Goal: Information Seeking & Learning: Learn about a topic

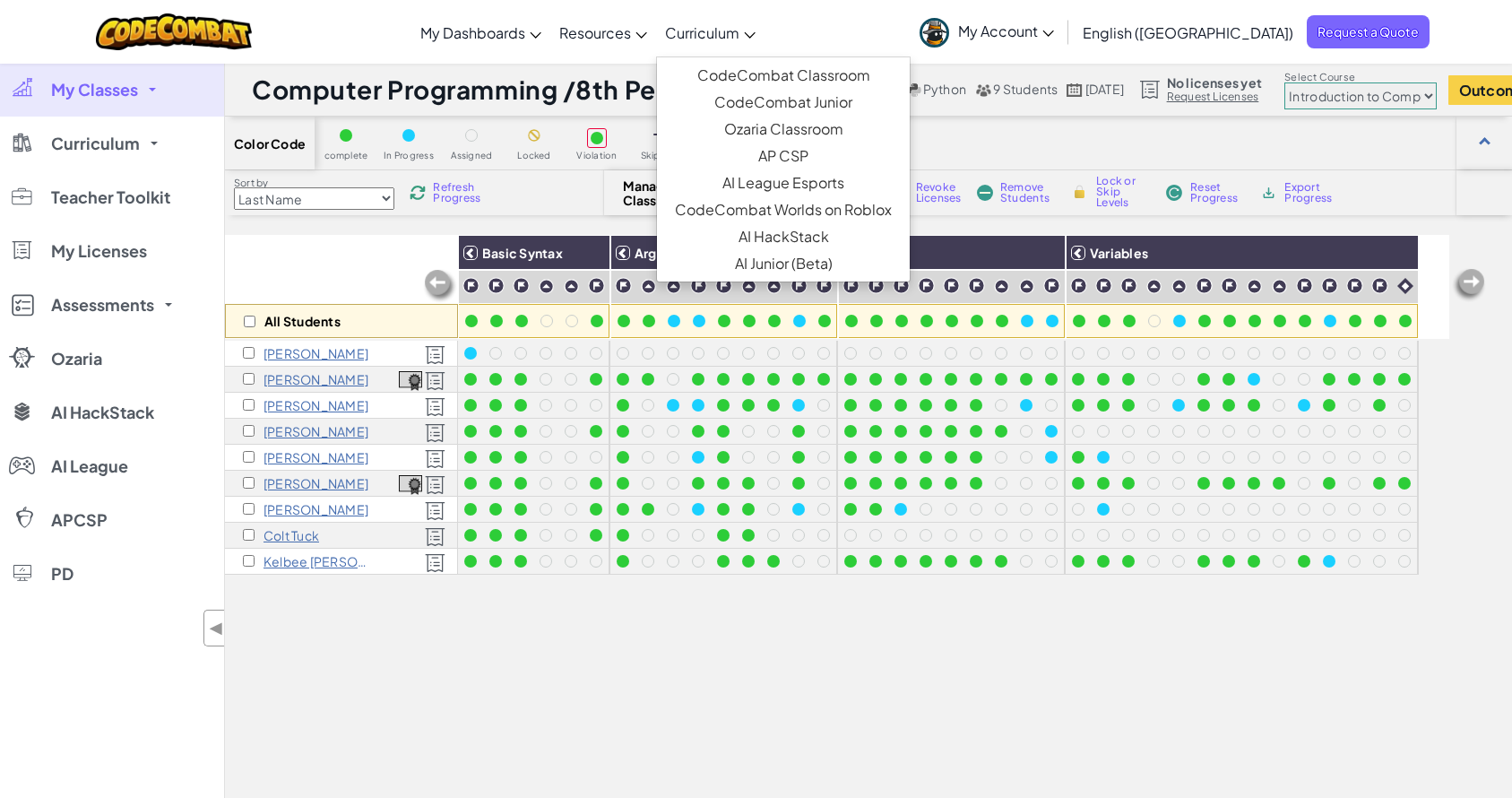
scroll to position [11, 0]
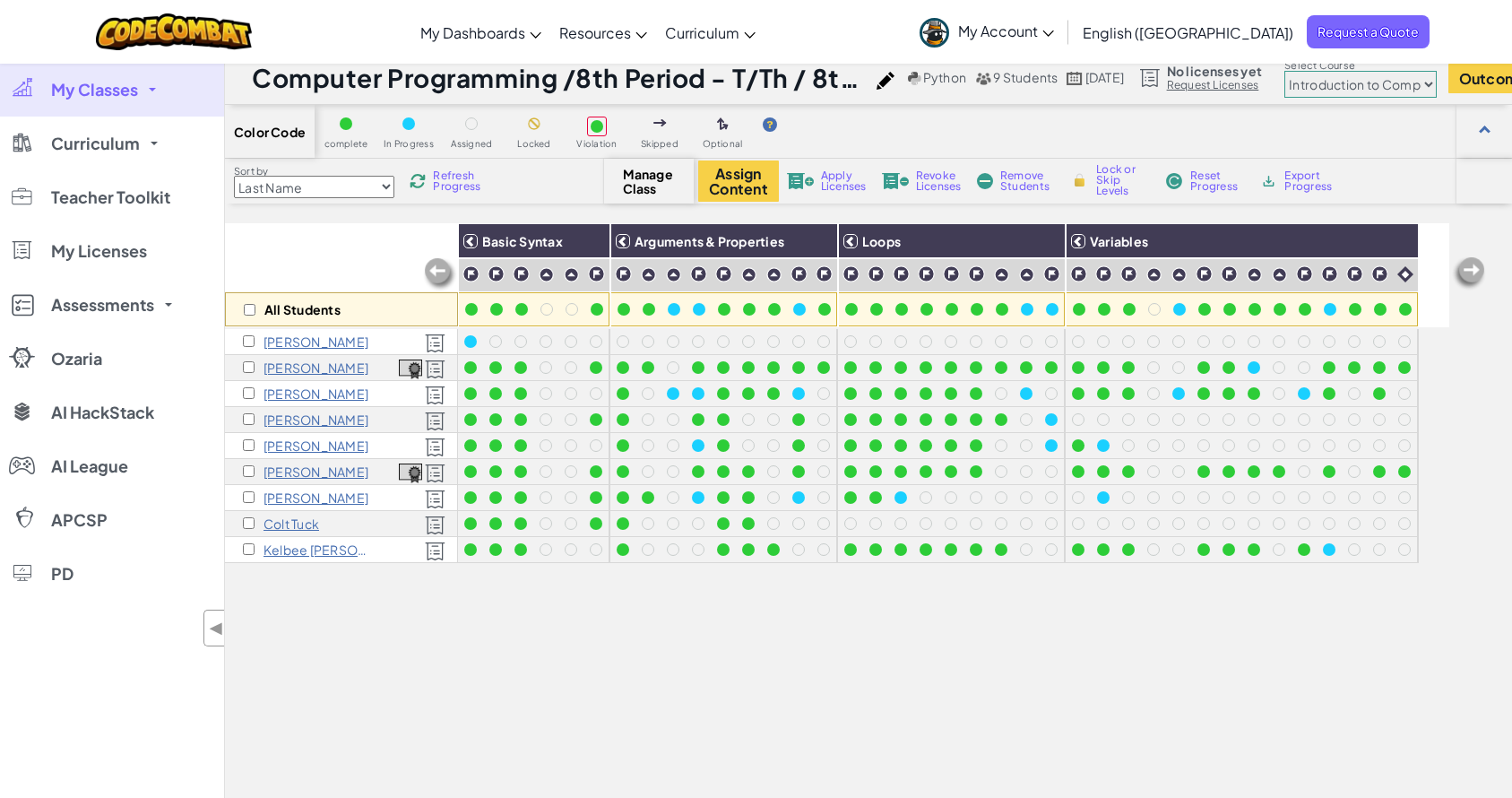
click at [1369, 86] on select "Junior Introduction to Computer Science Game Development 1 Web Development 1 Co…" at bounding box center [1360, 84] width 153 height 27
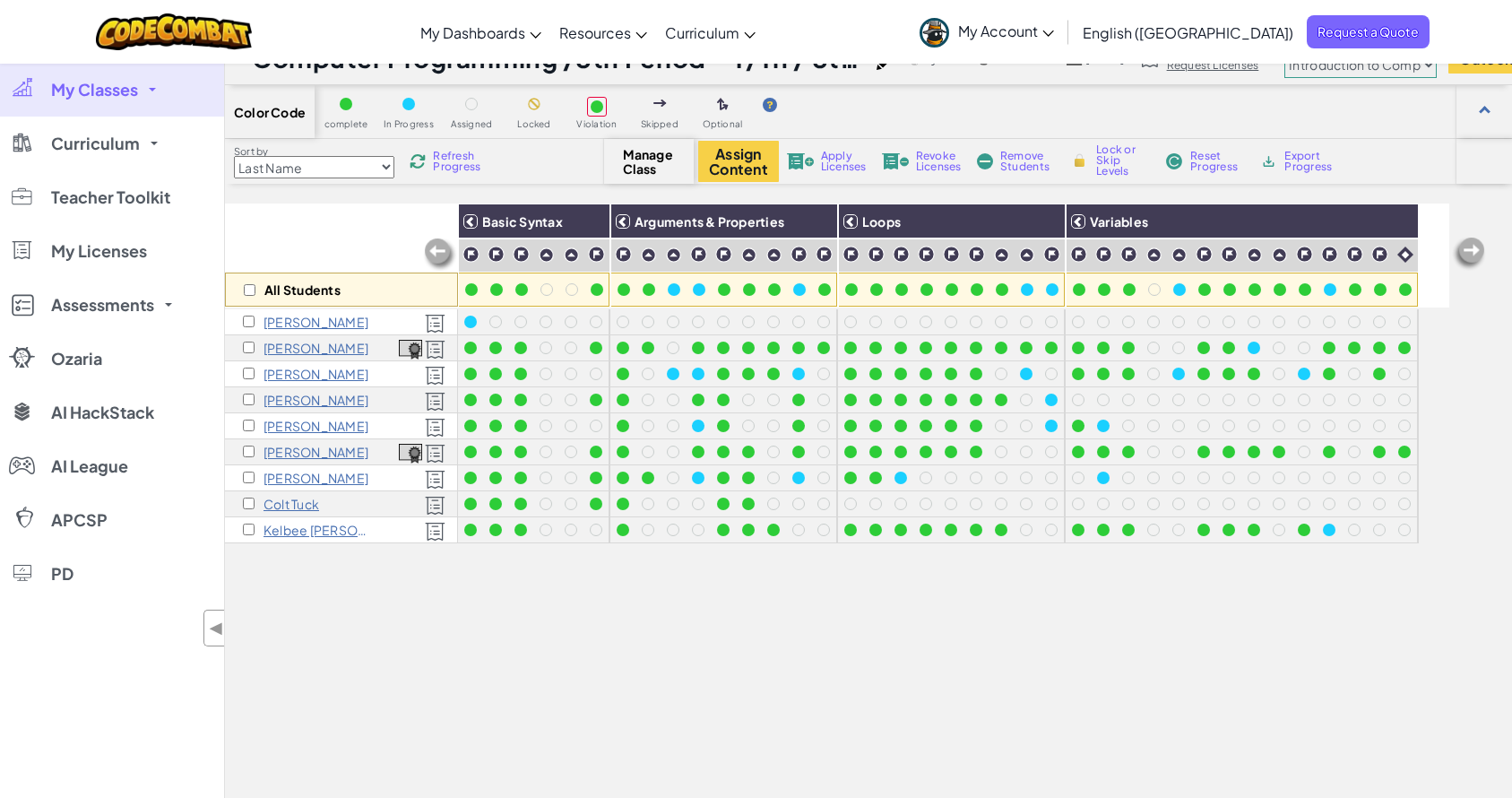
scroll to position [0, 0]
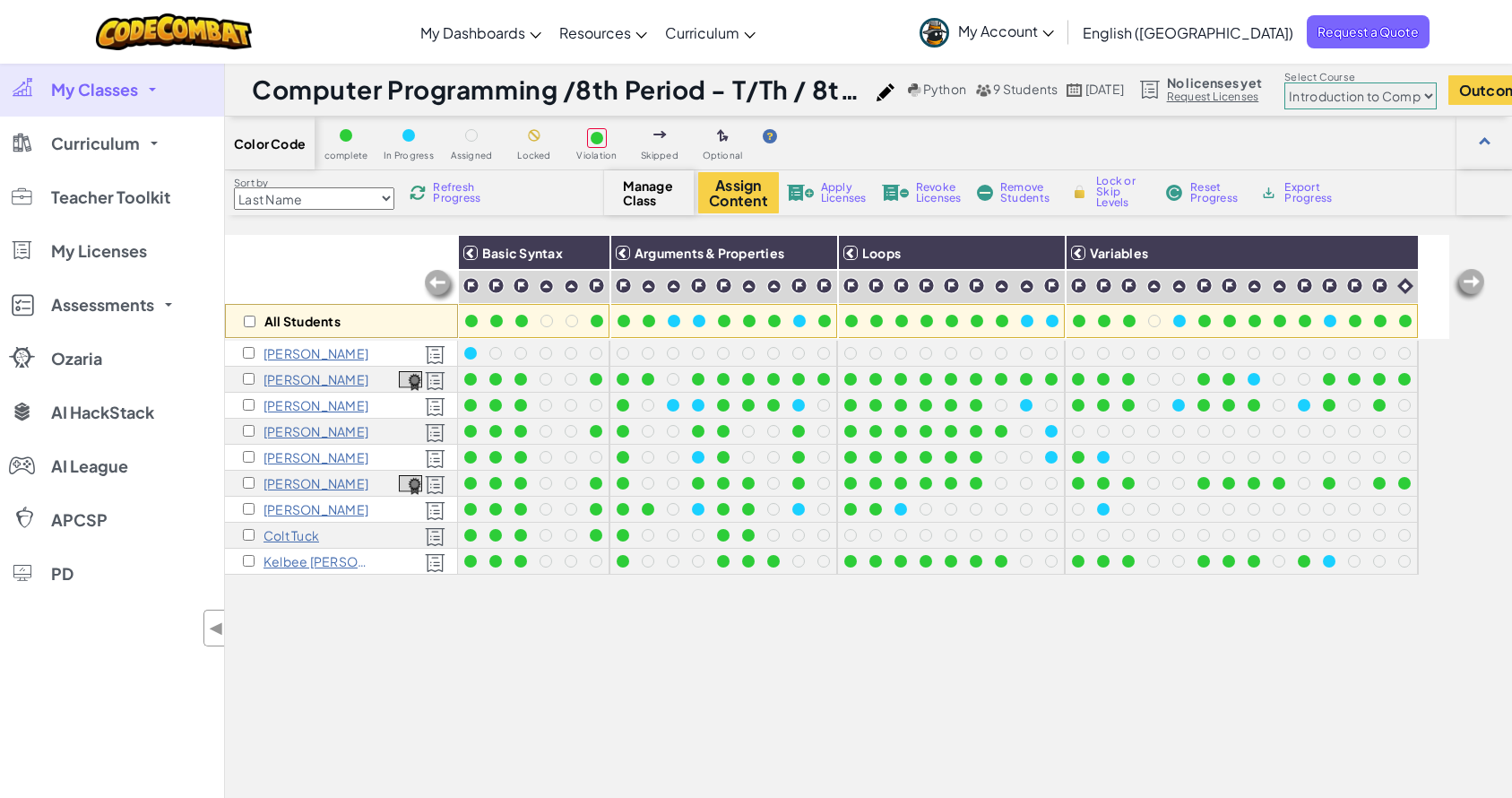
click at [1413, 96] on select "Junior Introduction to Computer Science Game Development 1 Web Development 1 Co…" at bounding box center [1360, 96] width 153 height 27
select select "5789587aad86a6efb573701e"
click at [1329, 82] on select "Junior Introduction to Computer Science Game Development 1 Web Development 1 Co…" at bounding box center [1360, 96] width 153 height 27
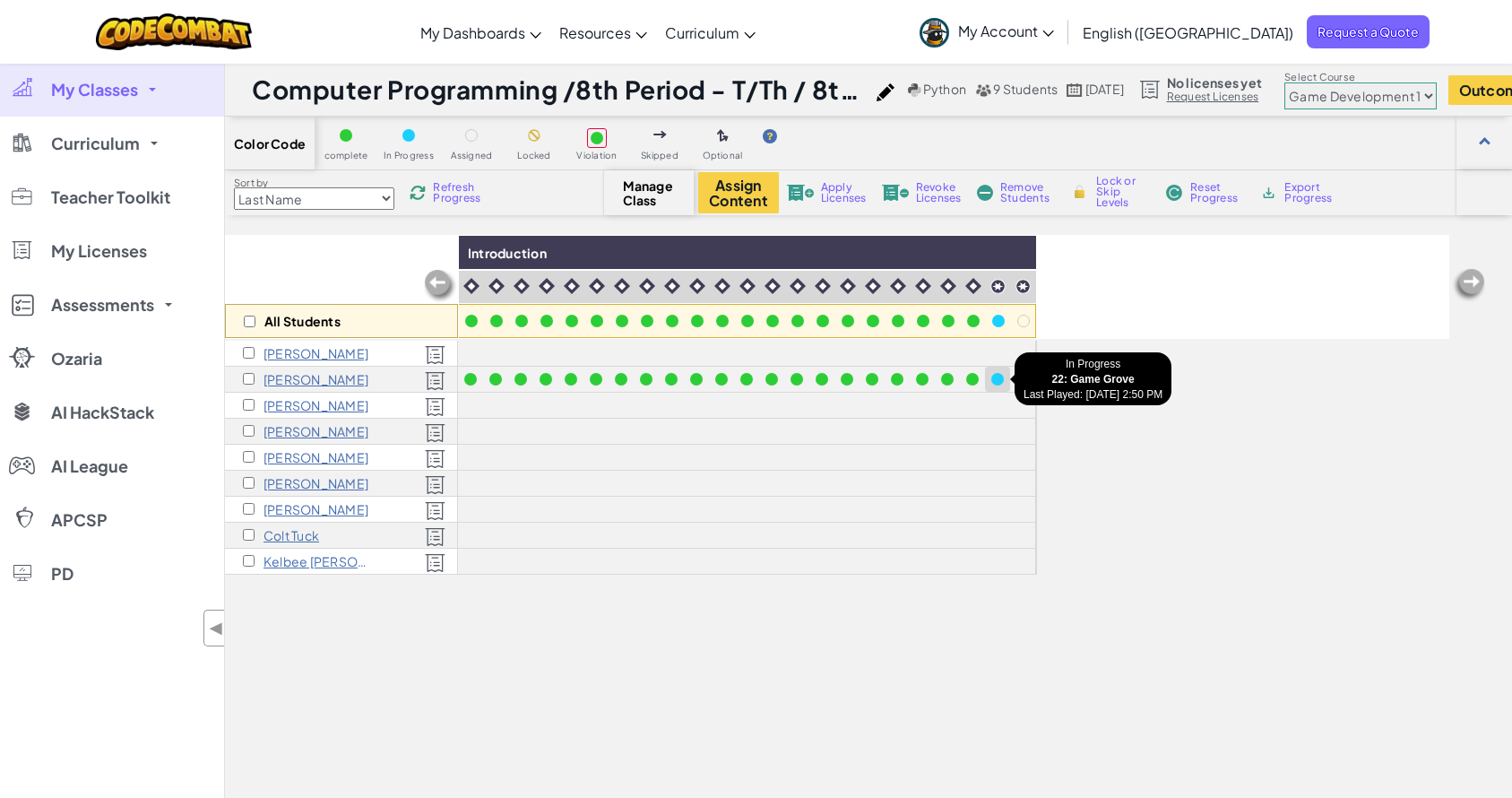
click at [996, 377] on div at bounding box center [997, 378] width 12 height 12
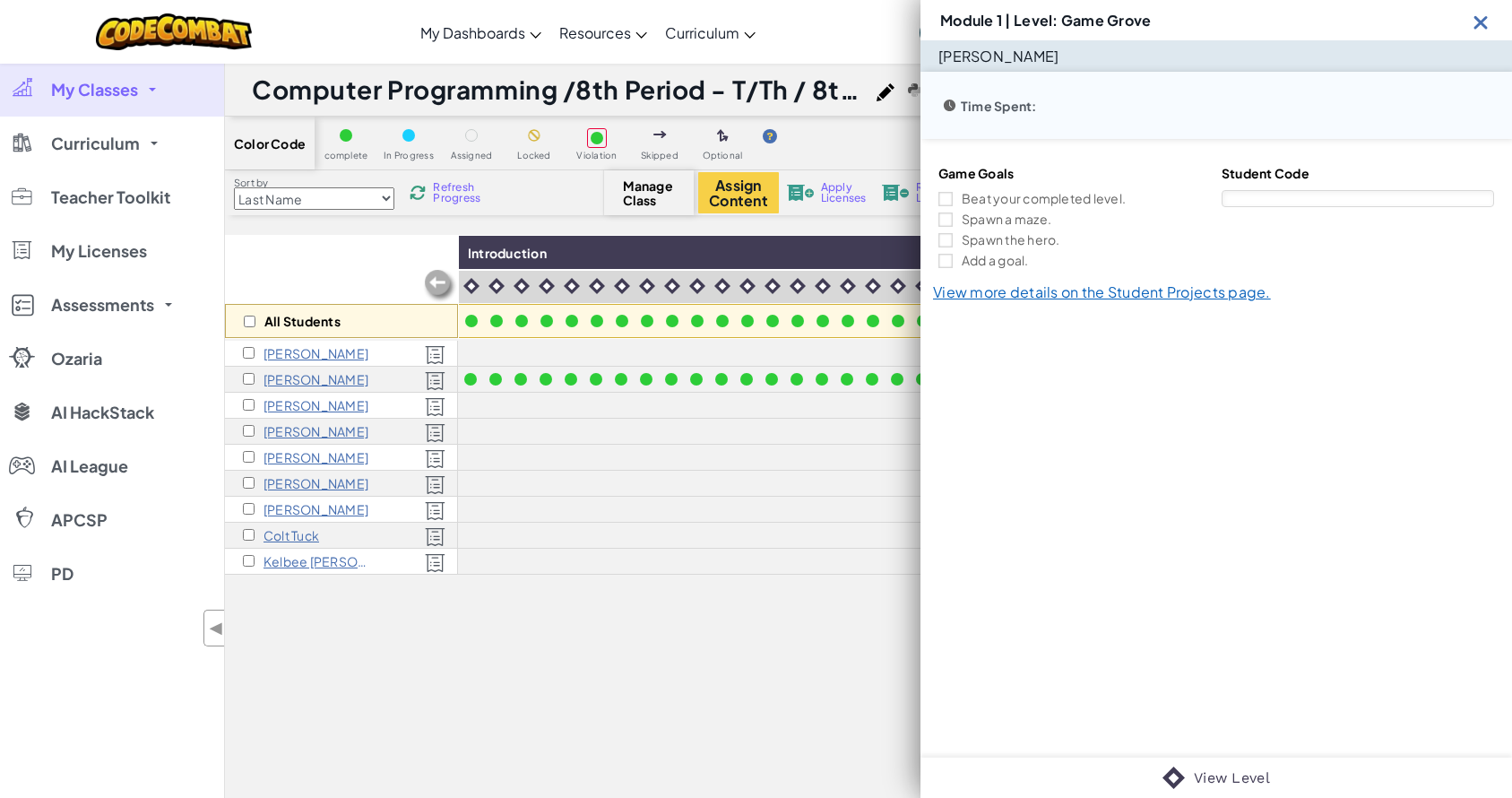
click at [1479, 18] on img at bounding box center [1481, 22] width 22 height 22
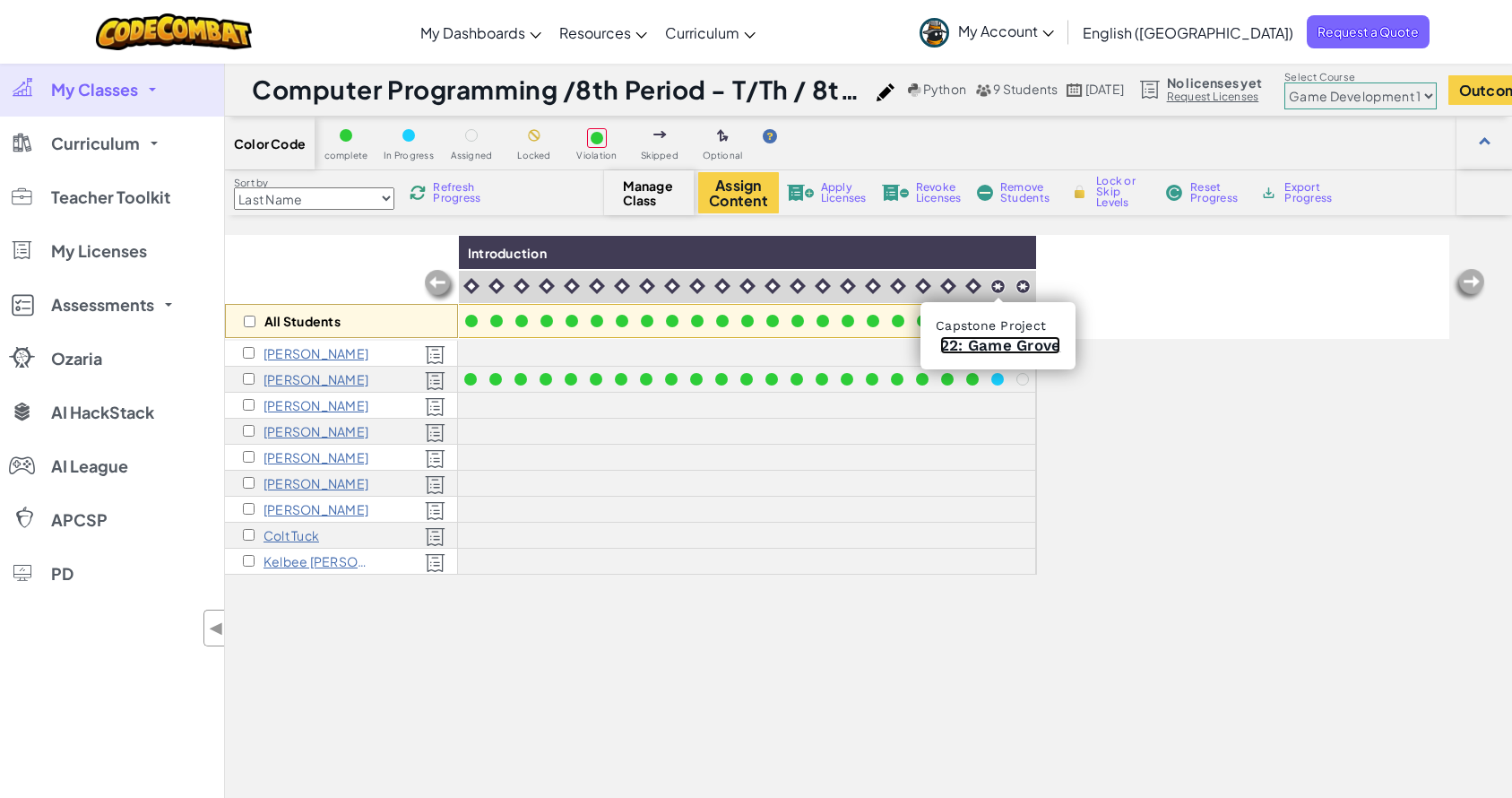
click at [990, 340] on link "22: Game Grove" at bounding box center [1000, 345] width 120 height 18
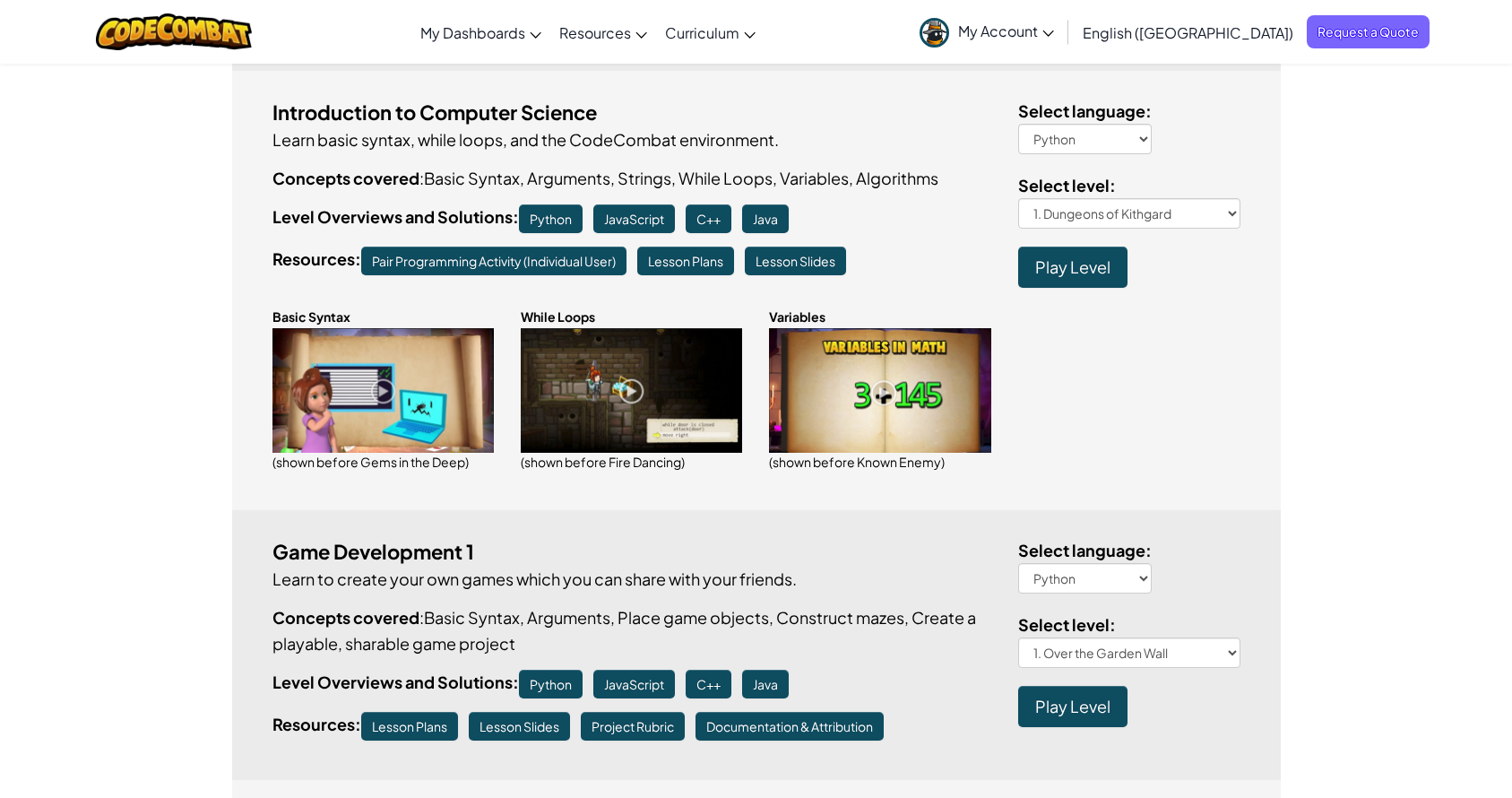
scroll to position [689, 0]
